Goal: Navigation & Orientation: Understand site structure

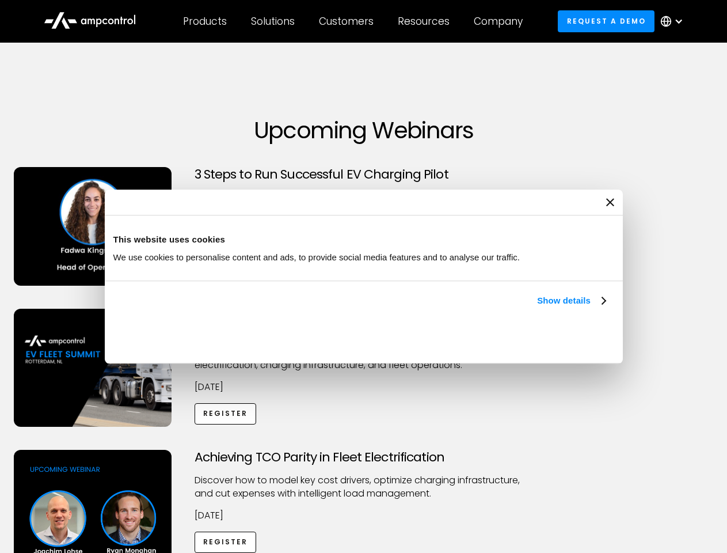
click at [537, 307] on link "Show details" at bounding box center [571, 301] width 68 height 14
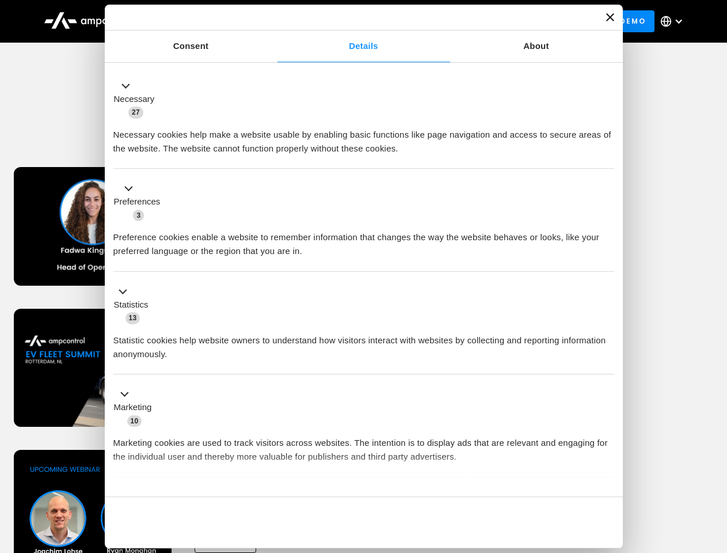
click at [607, 155] on div "Necessary cookies help make a website usable by enabling basic functions like p…" at bounding box center [363, 137] width 501 height 36
click at [714, 464] on div "Achieving TCO Parity in Fleet Electrification Discover how to model key cost dr…" at bounding box center [363, 540] width 723 height 181
click at [354, 21] on div "Customers" at bounding box center [346, 21] width 55 height 13
click at [204, 21] on div "Products" at bounding box center [205, 21] width 44 height 13
click at [273, 21] on div "Solutions" at bounding box center [273, 21] width 44 height 13
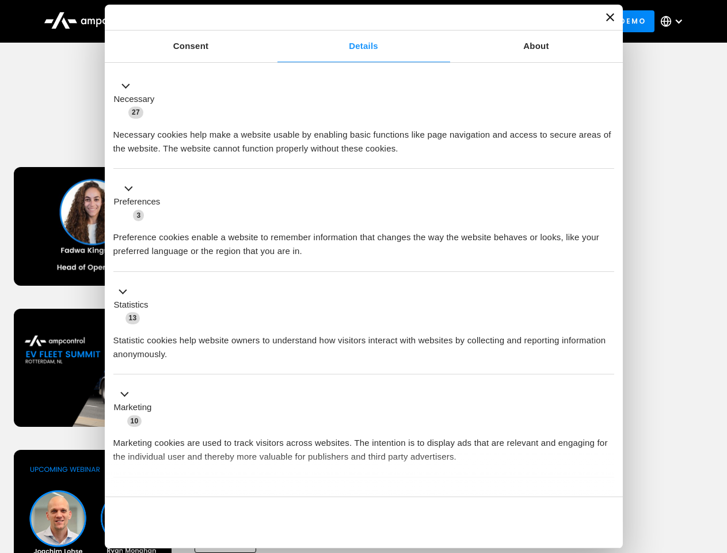
click at [348, 21] on div "Customers" at bounding box center [346, 21] width 55 height 13
click at [426, 21] on div "Resources" at bounding box center [424, 21] width 52 height 13
click at [502, 21] on div "Company" at bounding box center [498, 21] width 49 height 13
click at [675, 21] on div at bounding box center [678, 21] width 9 height 9
